Goal: Register for event/course

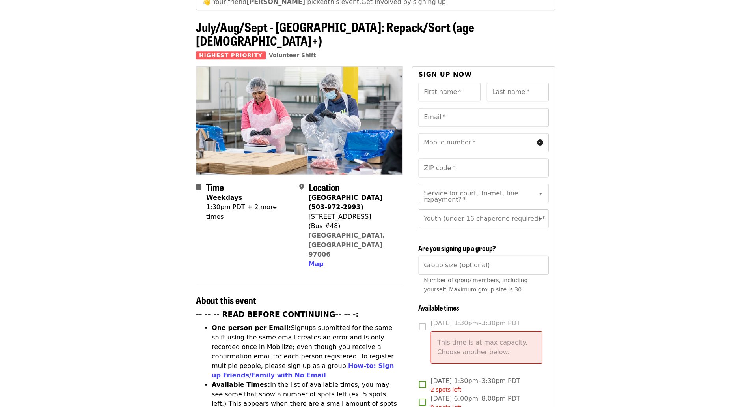
scroll to position [45, 0]
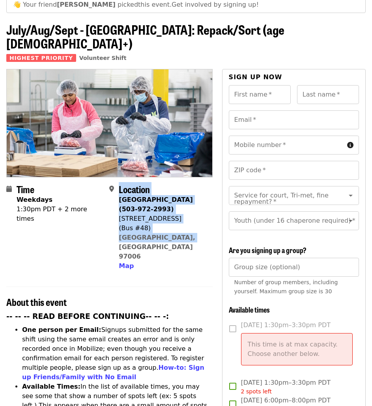
drag, startPoint x: 119, startPoint y: 178, endPoint x: 185, endPoint y: 226, distance: 82.2
click at [185, 179] on div "Location [GEOGRAPHIC_DATA] (503-972-2993) [STREET_ADDRESS] Map" at bounding box center [162, 227] width 87 height 87
copy div "Location [GEOGRAPHIC_DATA] (503-972-2993) [STREET_ADDRESS]"
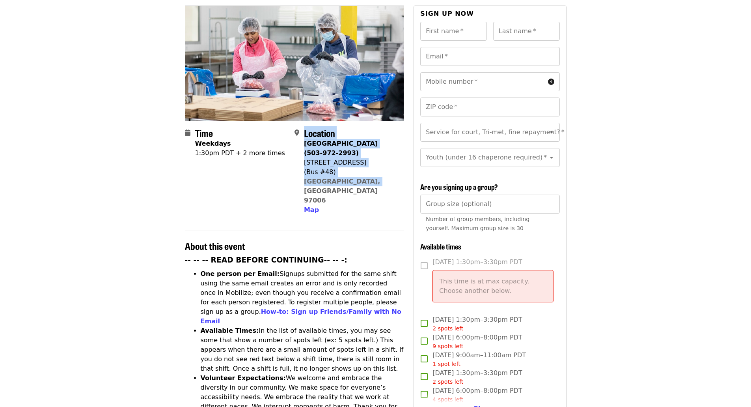
scroll to position [109, 0]
click at [119, 179] on article "👋 Your friend [PERSON_NAME] picked this event . Get involved by signing up! Jul…" at bounding box center [375, 357] width 751 height 863
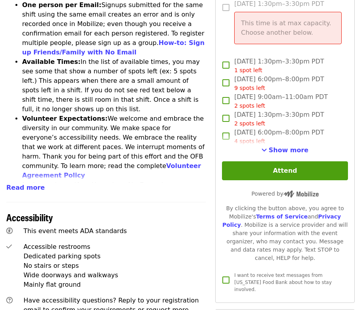
scroll to position [367, 0]
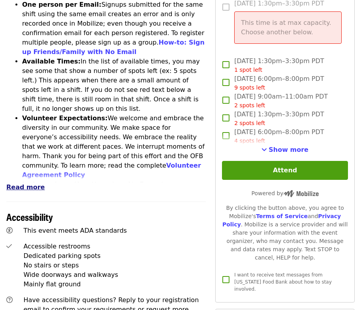
click at [24, 183] on span "Read more" at bounding box center [25, 186] width 38 height 7
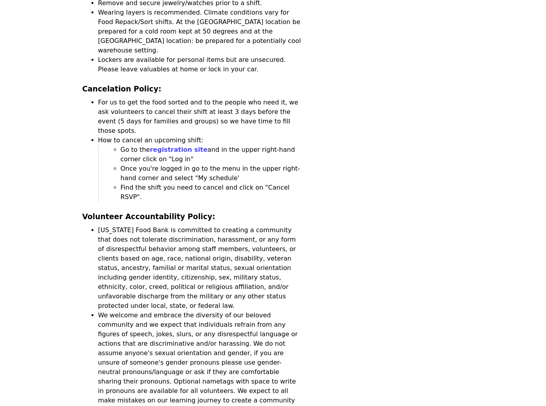
scroll to position [1812, 0]
